Goal: Transaction & Acquisition: Purchase product/service

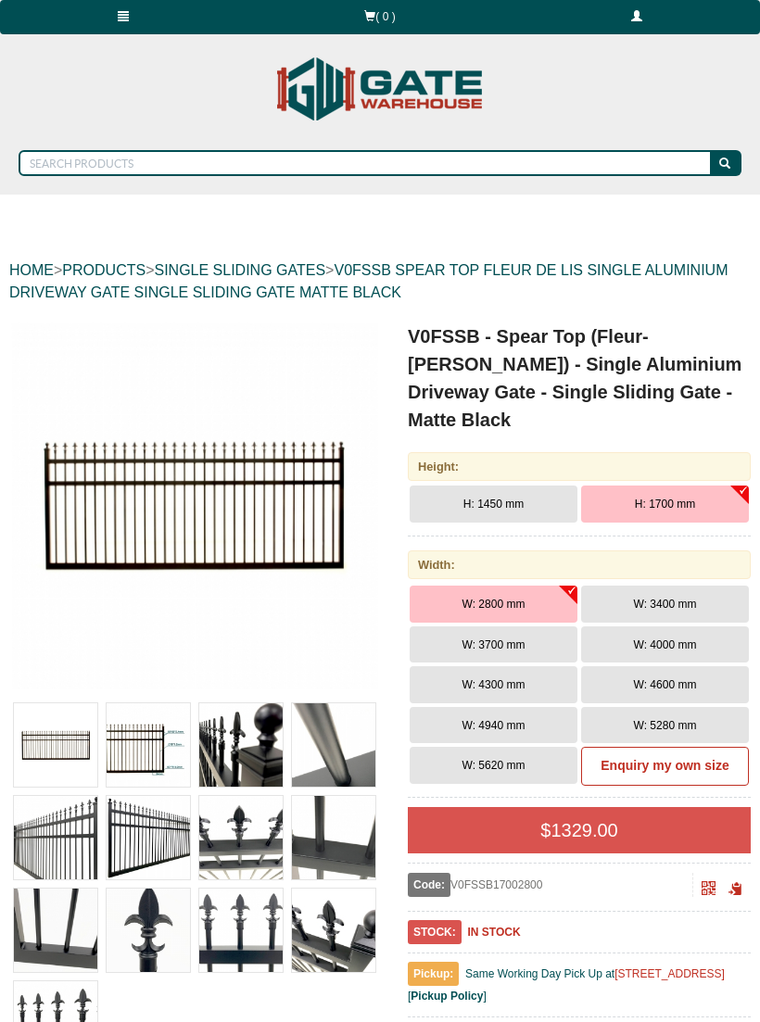
click at [137, 270] on link "PRODUCTS" at bounding box center [103, 270] width 83 height 16
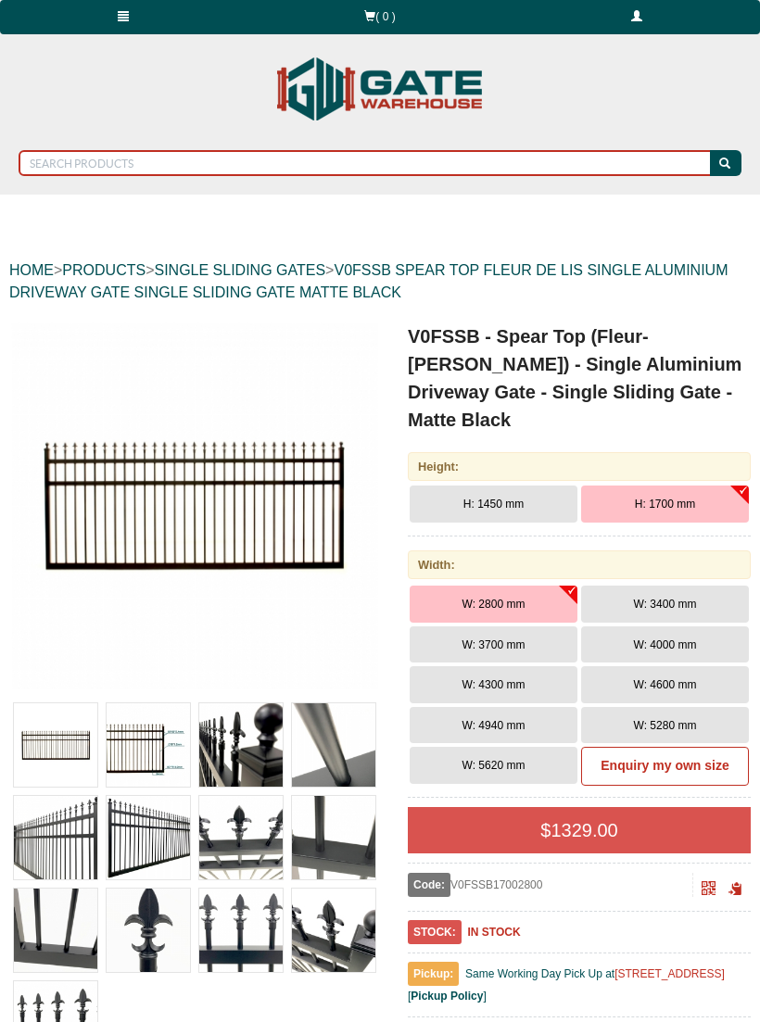
click at [195, 153] on input "text" at bounding box center [366, 163] width 694 height 26
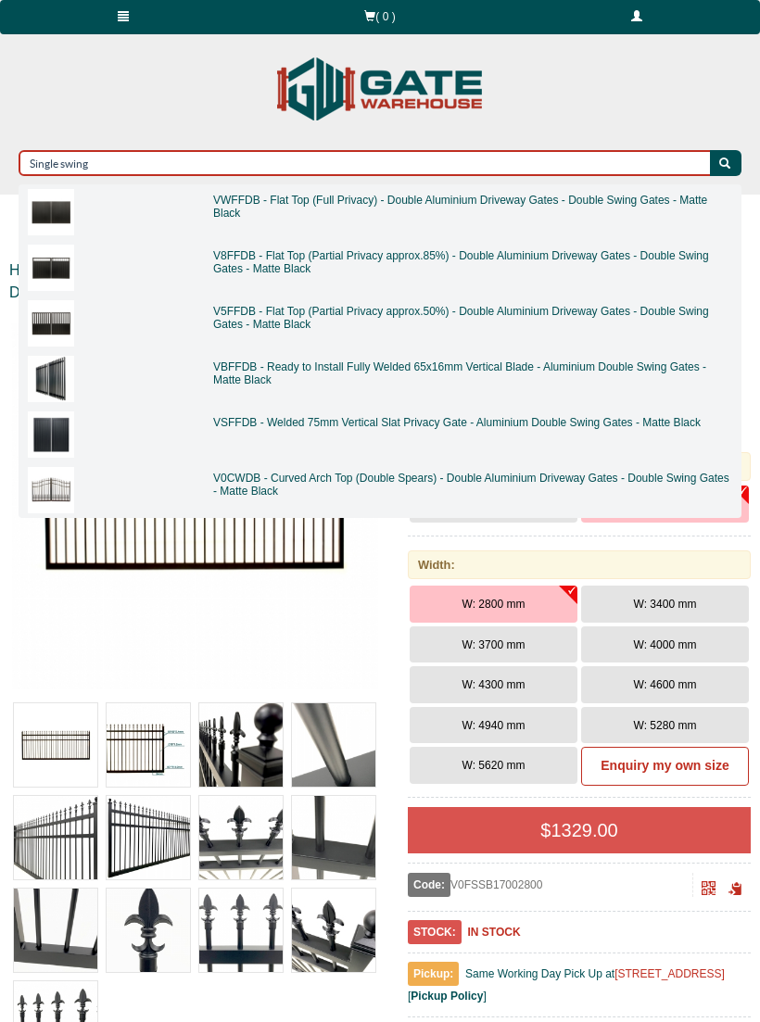
type input "Single swing"
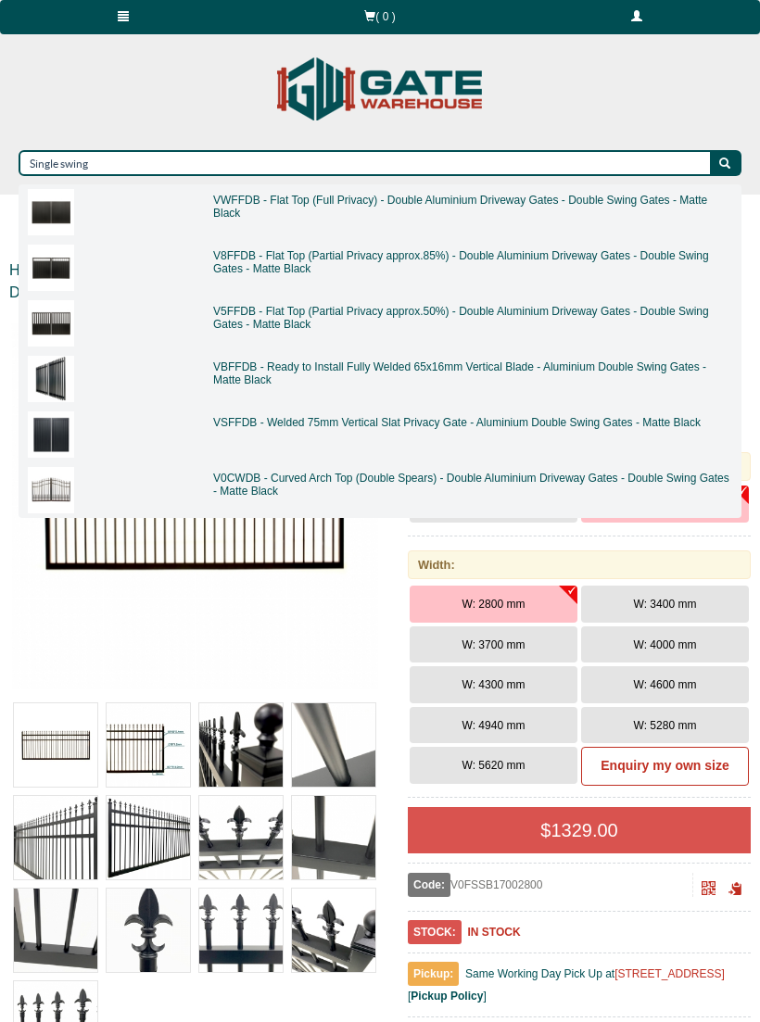
click at [446, 425] on link "VSFFDB - Welded 75mm Vertical Slat Privacy Gate - Aluminium Double Swing Gates …" at bounding box center [457, 422] width 488 height 13
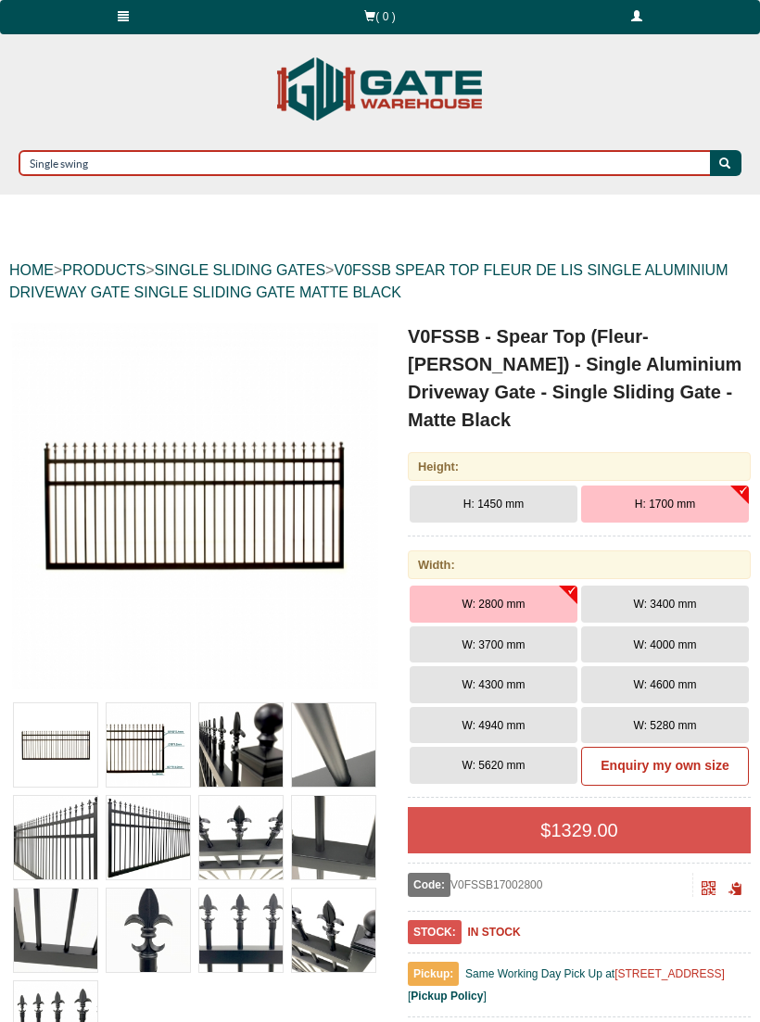
click at [359, 167] on input "Single swing" at bounding box center [366, 163] width 694 height 26
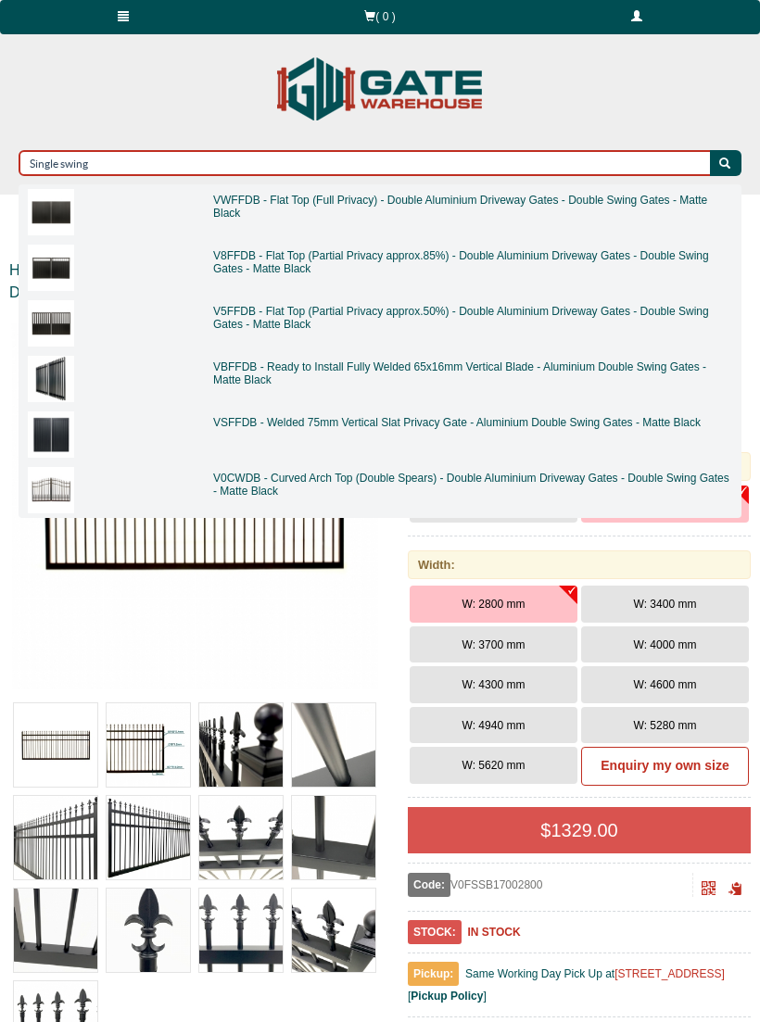
type input "Single swing"
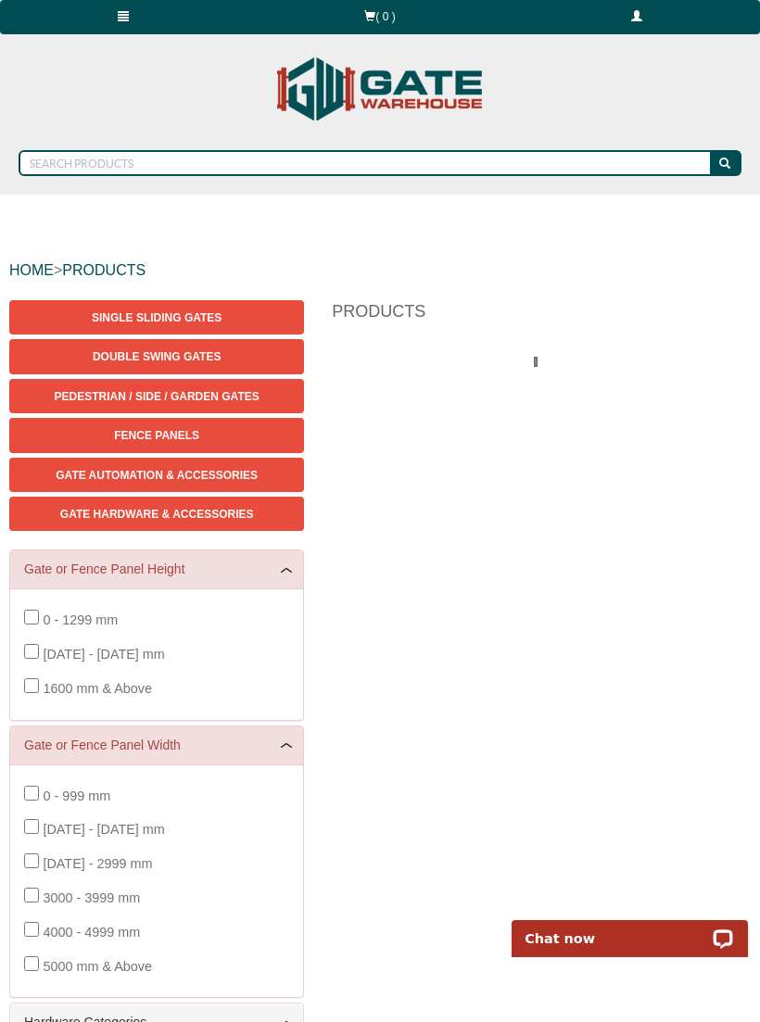
click at [43, 615] on span "0 - 1299 mm" at bounding box center [80, 620] width 75 height 15
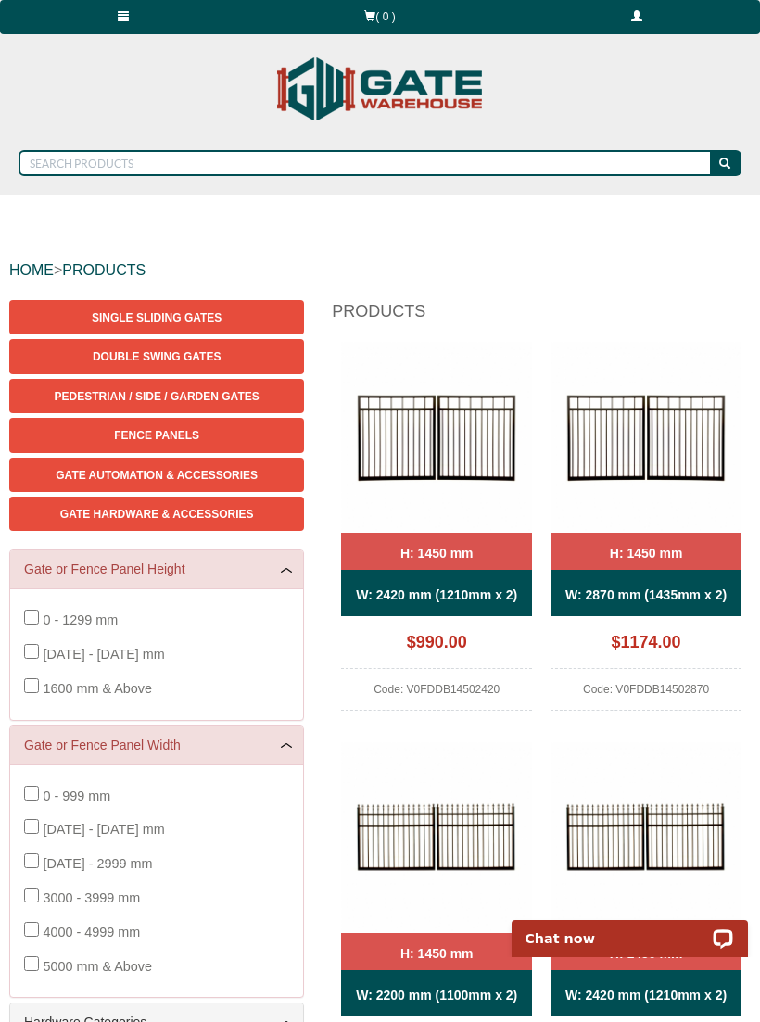
click at [664, 484] on img at bounding box center [646, 437] width 191 height 191
